Goal: Task Accomplishment & Management: Complete application form

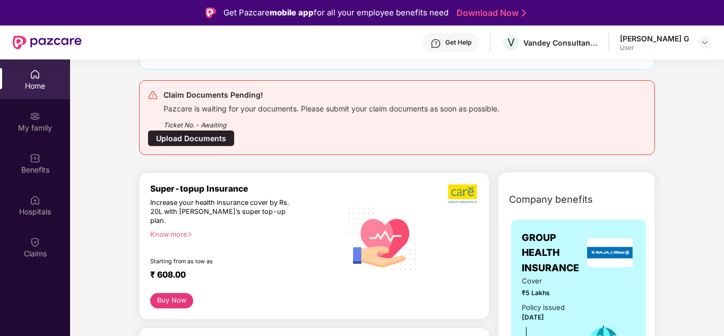
scroll to position [106, 0]
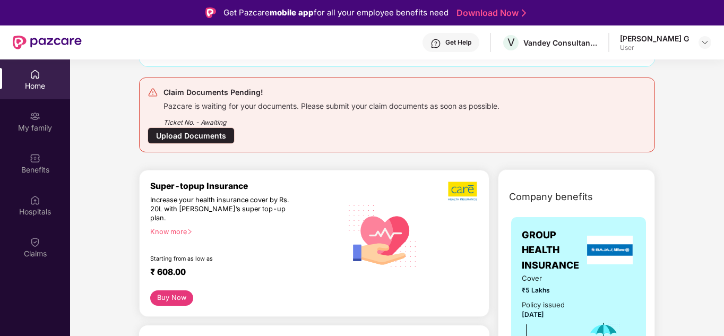
click at [201, 134] on div "Upload Documents" at bounding box center [191, 135] width 87 height 16
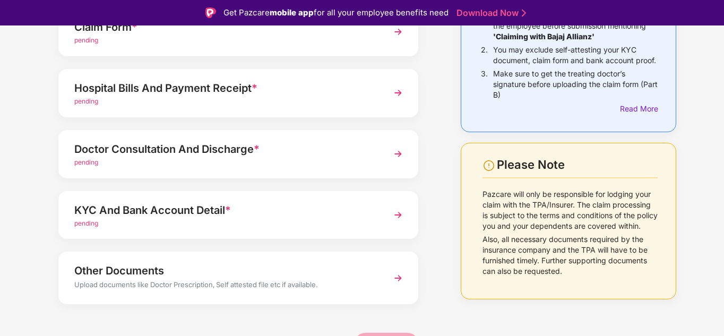
scroll to position [133, 0]
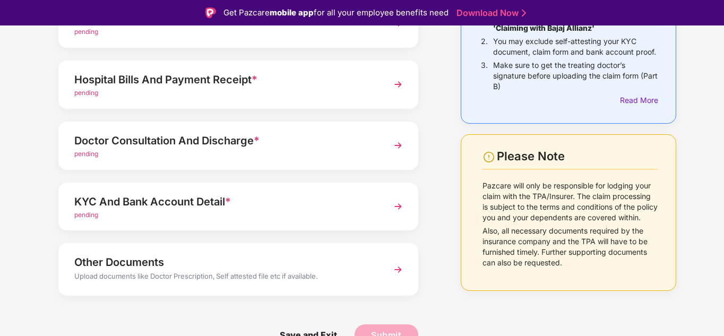
click at [276, 213] on div "pending" at bounding box center [224, 215] width 300 height 10
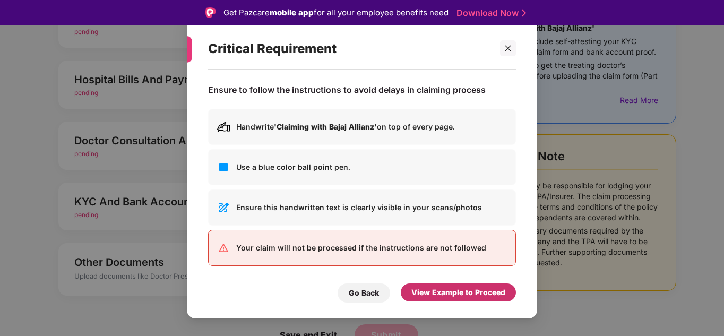
click at [435, 289] on div "View Example to Proceed" at bounding box center [458, 293] width 94 height 12
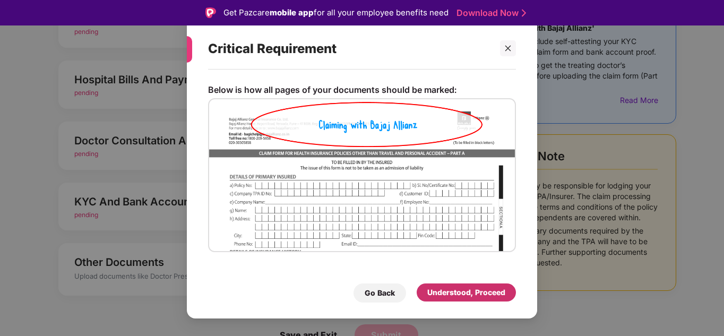
click at [435, 292] on div "Understood, Proceed" at bounding box center [466, 293] width 78 height 12
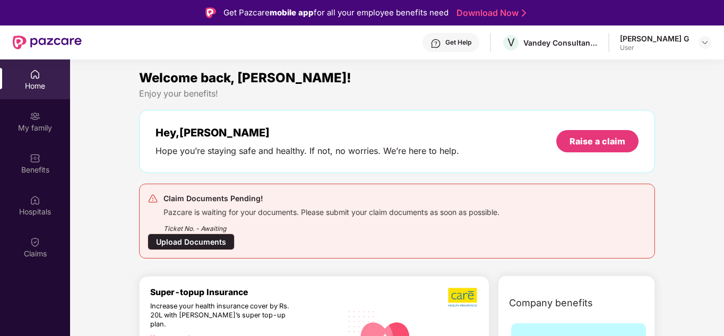
click at [210, 242] on div "Upload Documents" at bounding box center [191, 241] width 87 height 16
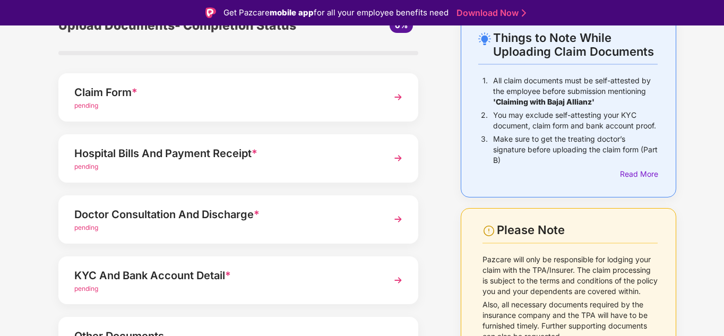
scroll to position [133, 0]
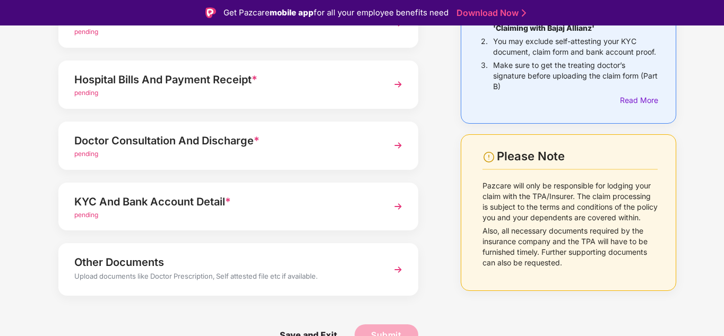
click at [275, 144] on div "Doctor Consultation And Discharge *" at bounding box center [224, 140] width 300 height 17
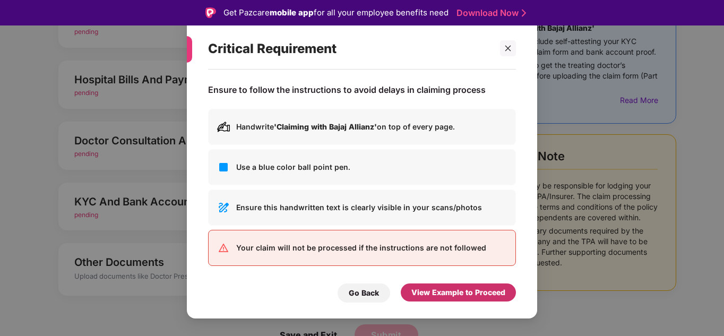
click at [454, 296] on div "View Example to Proceed" at bounding box center [458, 293] width 94 height 12
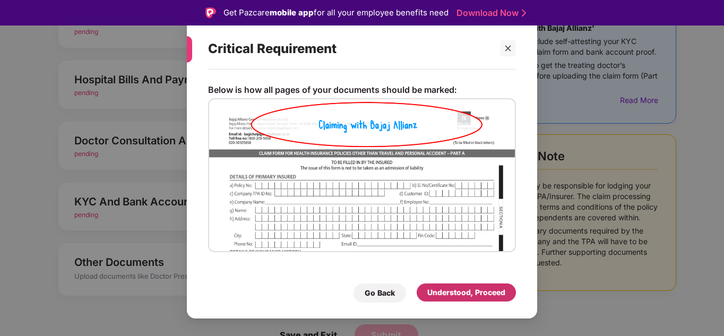
click at [454, 294] on div "Understood, Proceed" at bounding box center [466, 293] width 78 height 12
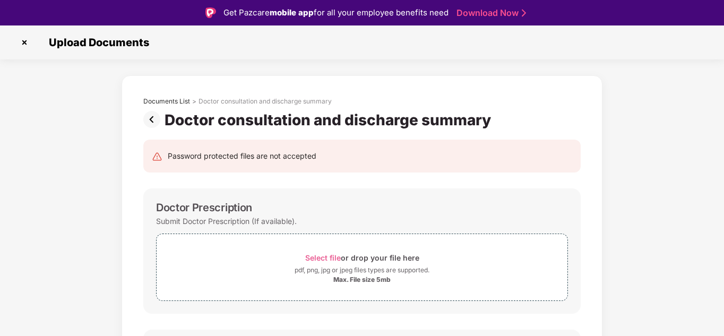
click at [21, 42] on img at bounding box center [24, 42] width 17 height 17
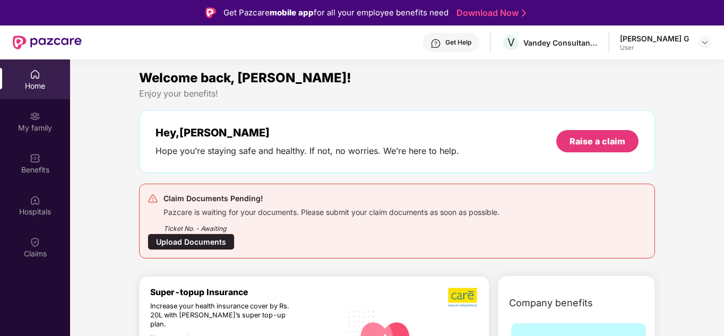
click at [188, 240] on div "Upload Documents" at bounding box center [191, 241] width 87 height 16
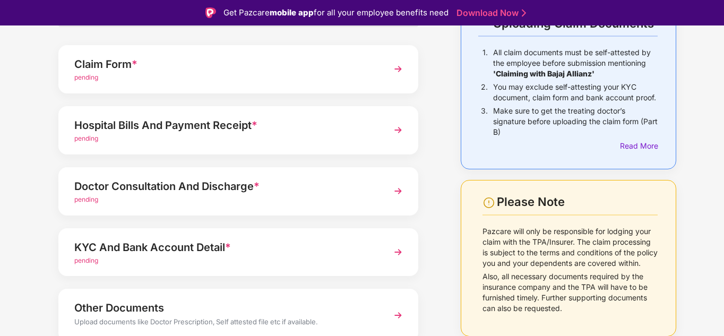
scroll to position [27, 0]
